Goal: Information Seeking & Learning: Learn about a topic

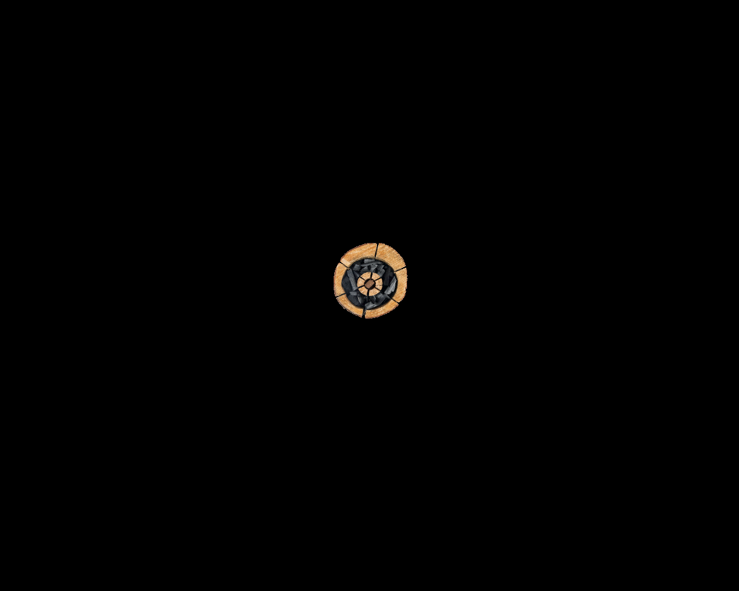
scroll to position [925, 0]
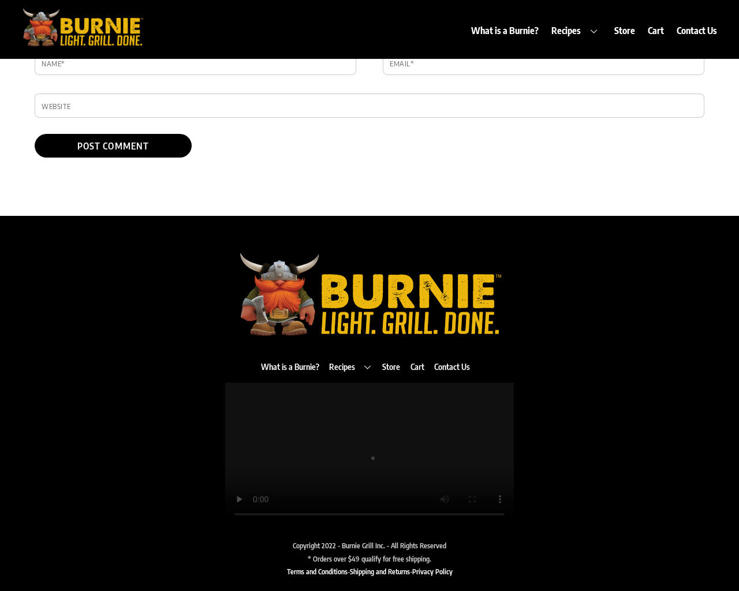
type textarea "1"
type input "MBWUpmEH"
type input "testing@example.com"
type input "http://www.example.com"
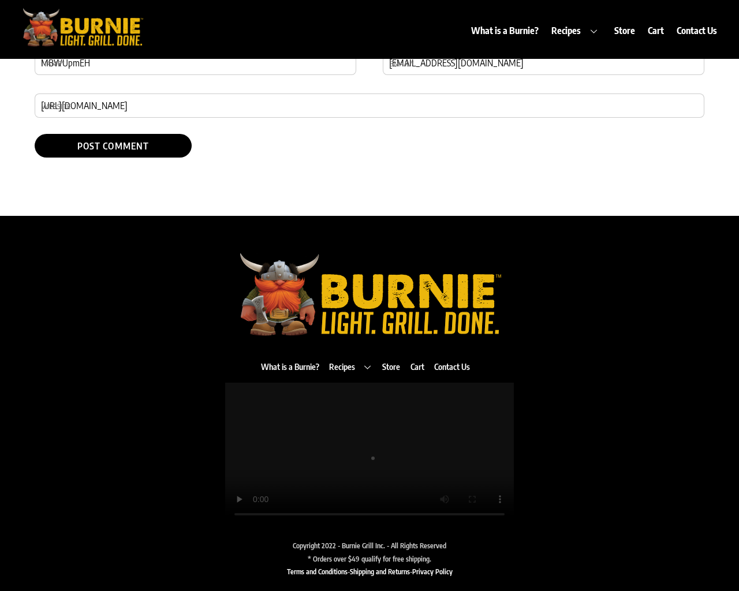
scroll to position [59, 0]
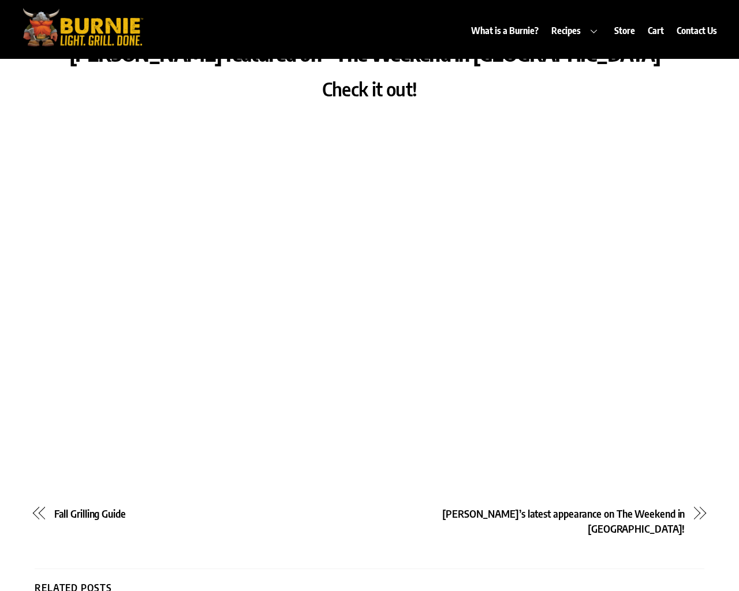
scroll to position [101, 0]
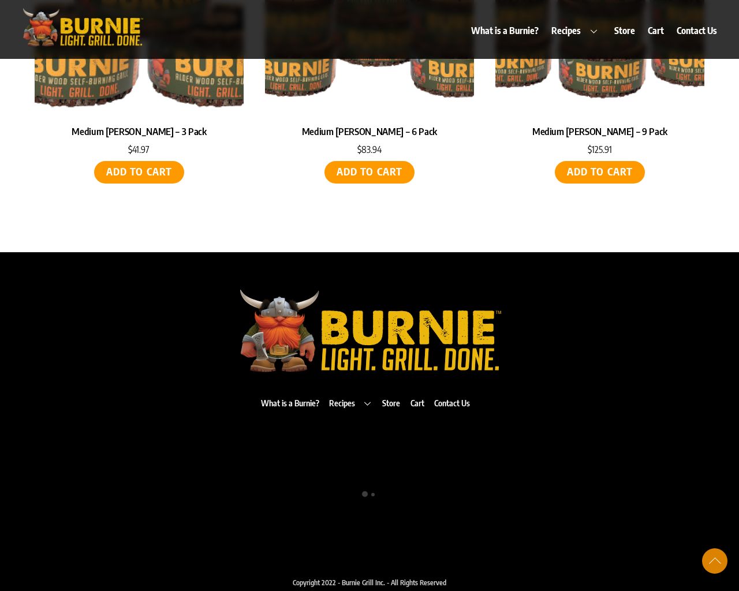
scroll to position [873, 0]
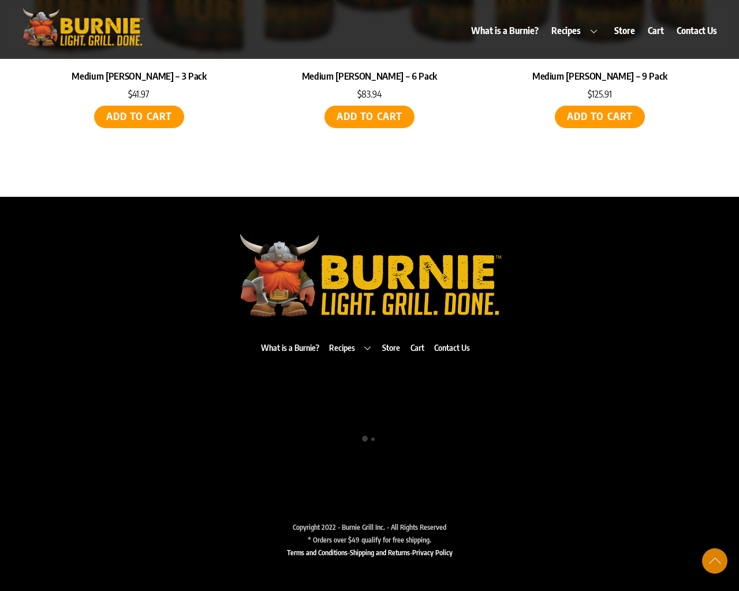
select select "price-desc"
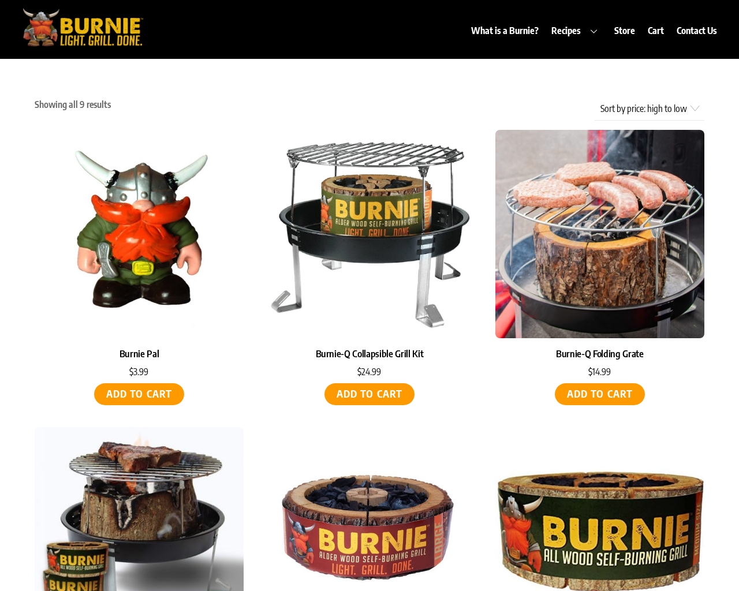
scroll to position [873, 0]
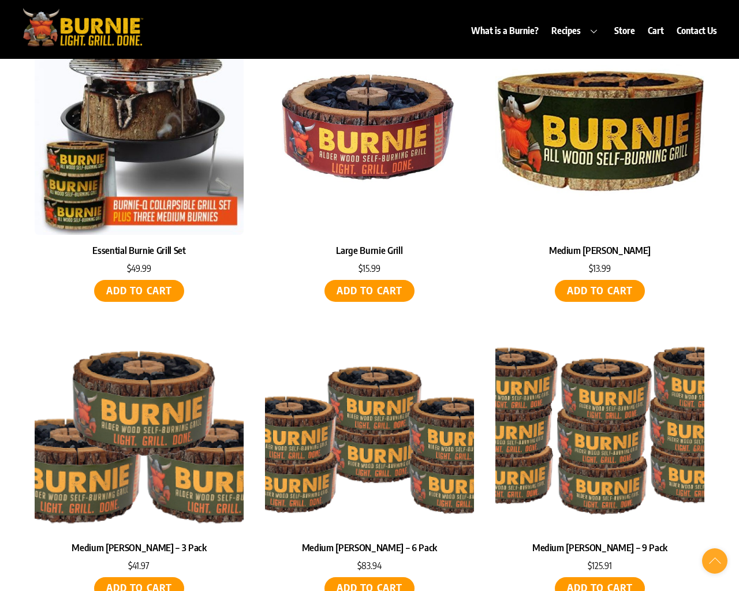
scroll to position [59, 0]
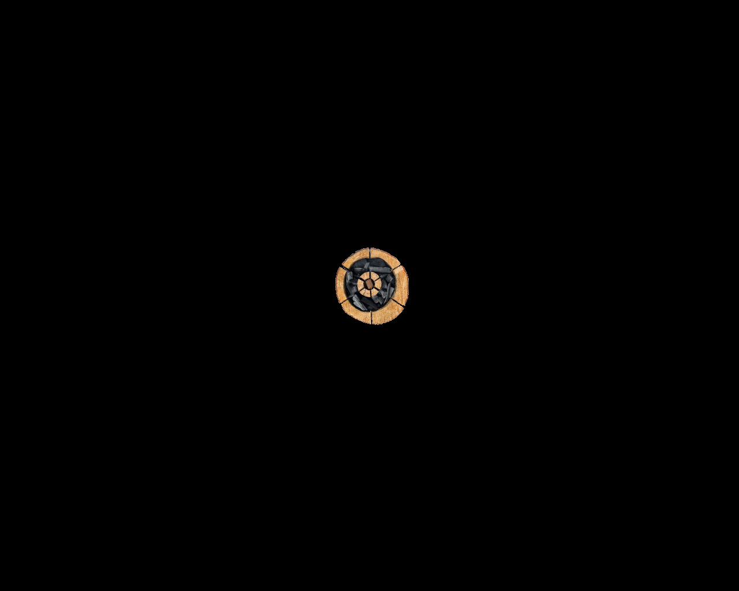
scroll to position [2396, 0]
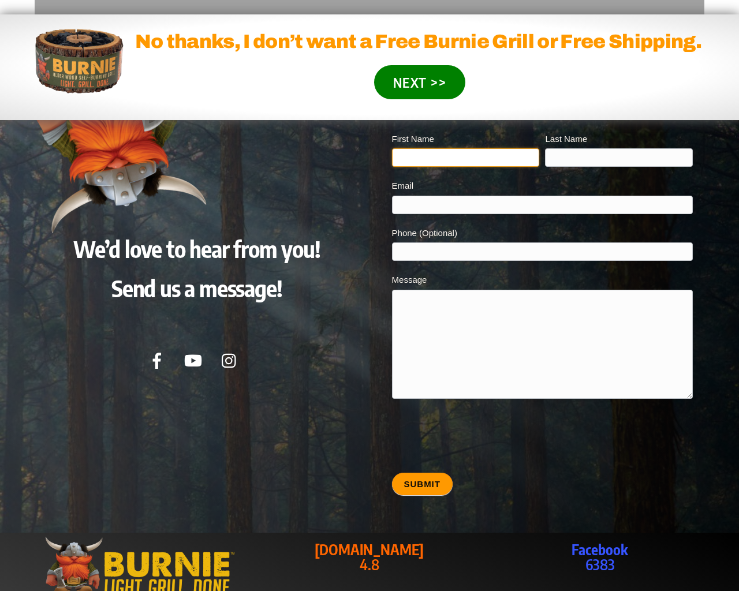
type input "20"
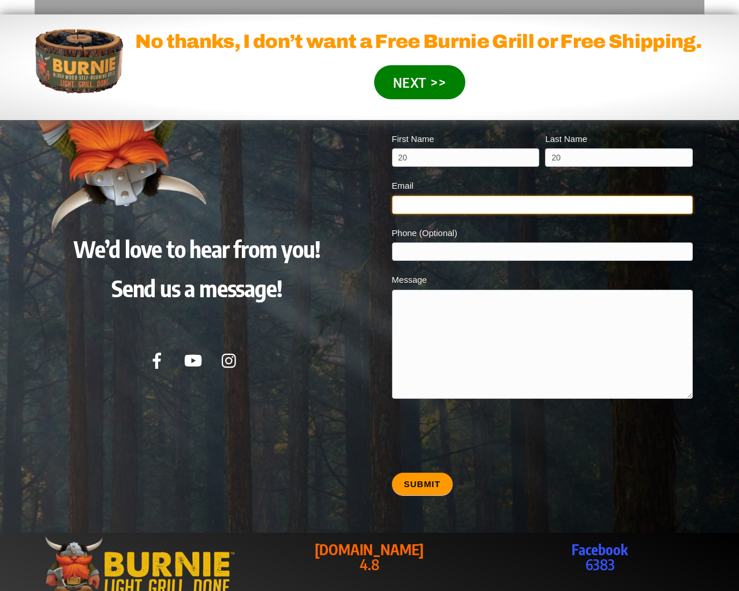
type input "[EMAIL_ADDRESS][DOMAIN_NAME]"
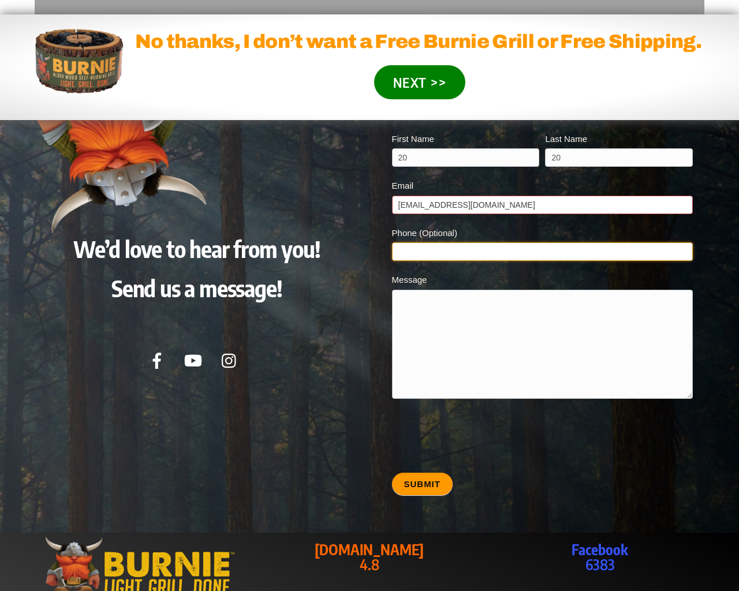
type input "20"
type textarea "20"
type input "20"
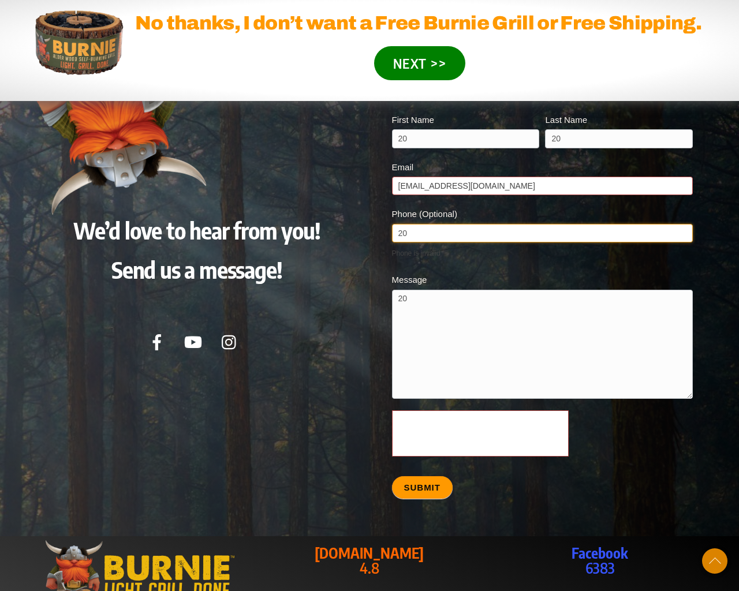
scroll to position [2795, 0]
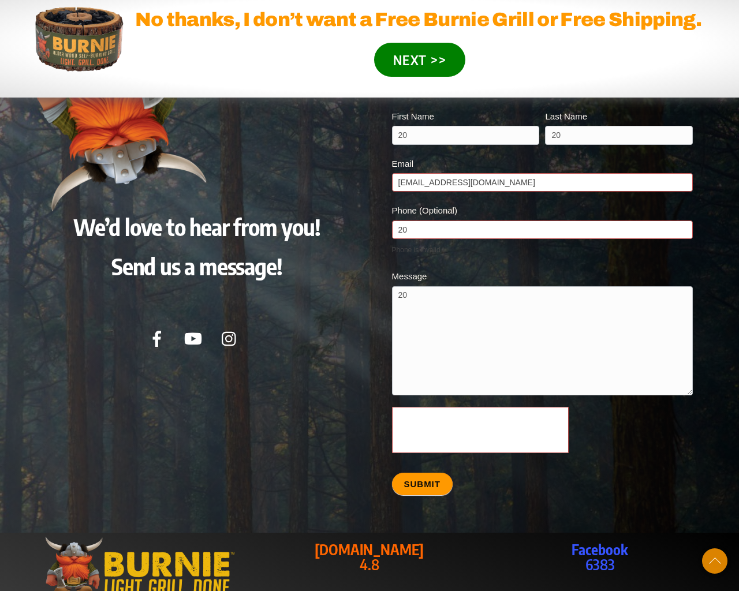
scroll to position [2795, 0]
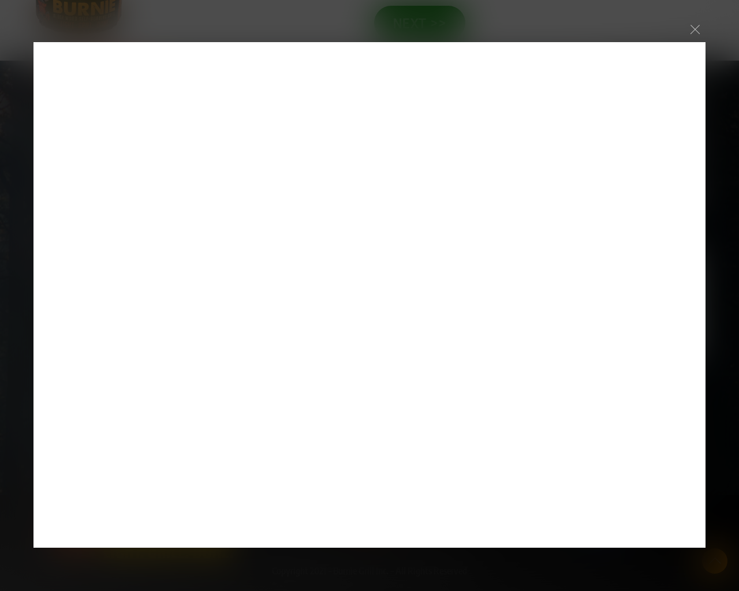
scroll to position [2743, 0]
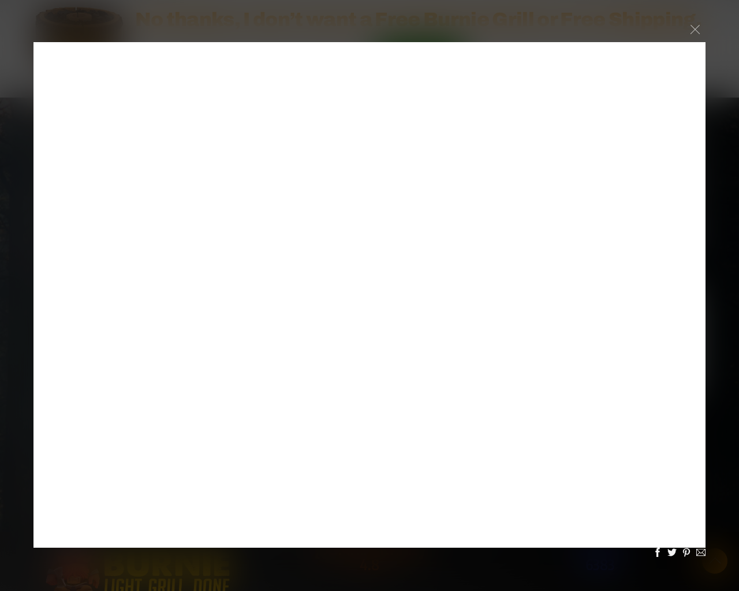
scroll to position [258, 0]
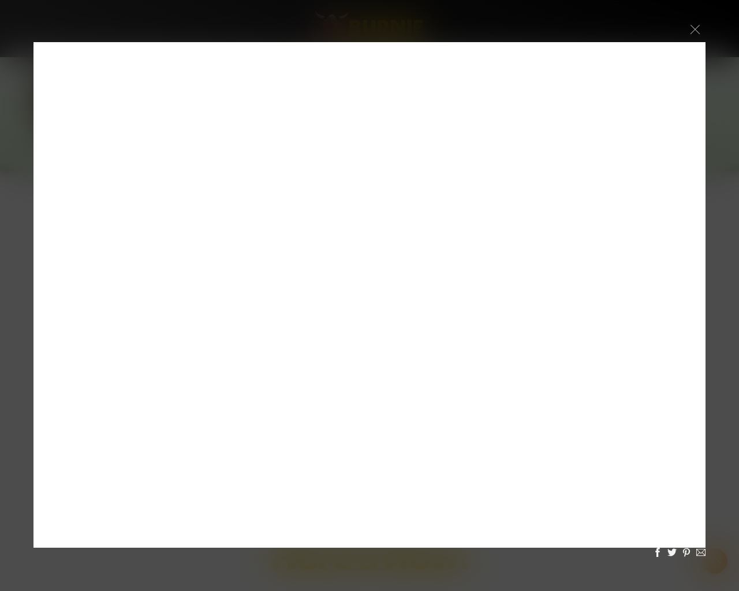
scroll to position [2743, 0]
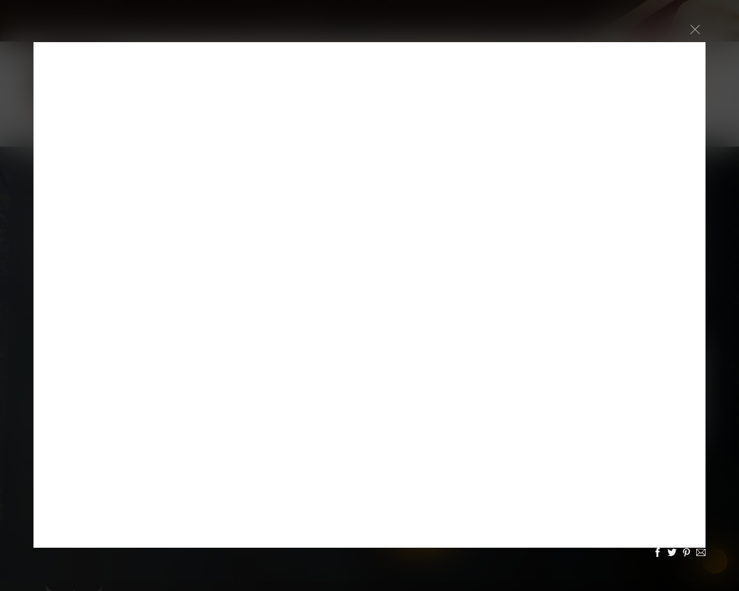
scroll to position [2743, 0]
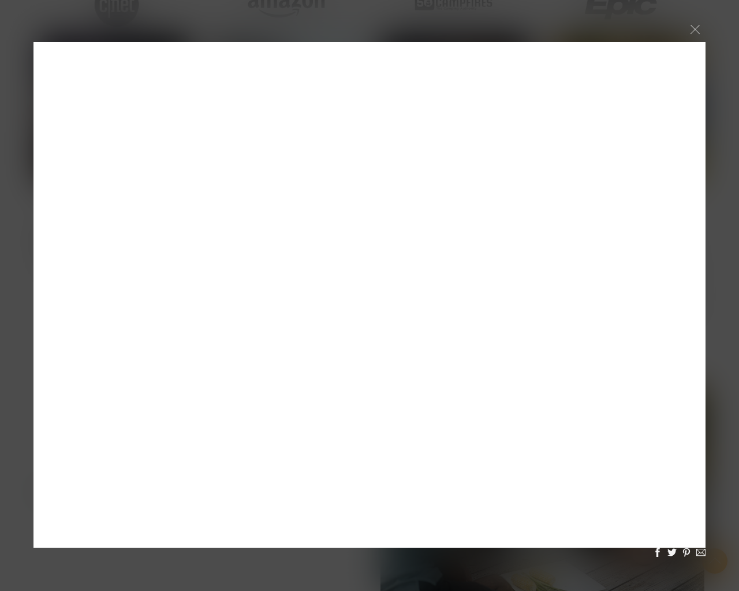
scroll to position [2743, 0]
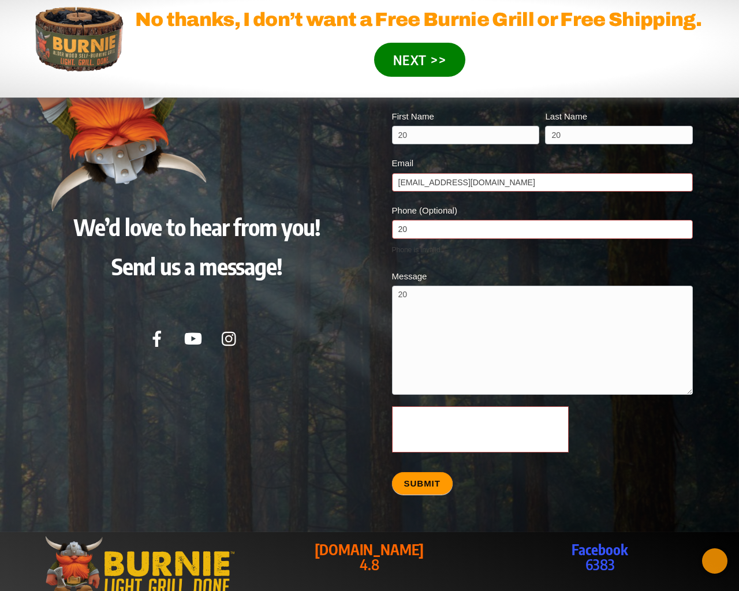
scroll to position [1484, 0]
